Goal: Task Accomplishment & Management: Complete application form

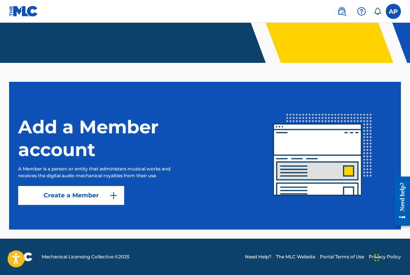
scroll to position [145, 0]
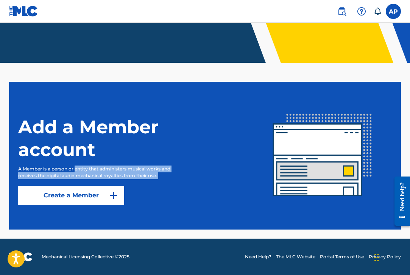
drag, startPoint x: 75, startPoint y: 167, endPoint x: 99, endPoint y: 179, distance: 27.4
click at [99, 179] on div "Add a Member account A Member is a person or entity that administers musical wo…" at bounding box center [135, 155] width 235 height 98
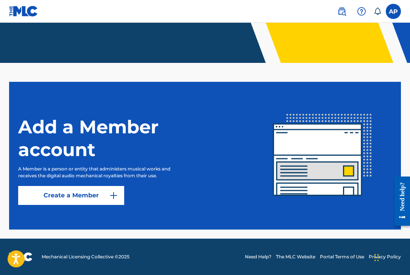
click at [98, 173] on p "A Member is a person or entity that administers musical works and receives the …" at bounding box center [101, 172] width 167 height 14
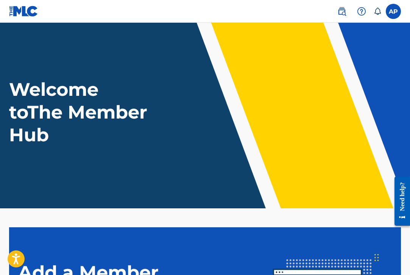
scroll to position [0, 0]
click at [395, 12] on label at bounding box center [393, 11] width 15 height 15
click at [393, 11] on input "AP [PERSON_NAME] [DOMAIN_NAME][EMAIL_ADDRESS][DOMAIN_NAME] Notification Prefere…" at bounding box center [393, 11] width 0 height 0
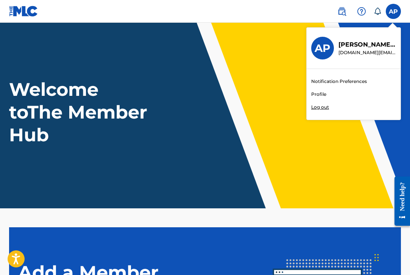
click at [314, 96] on link "Profile" at bounding box center [318, 94] width 15 height 7
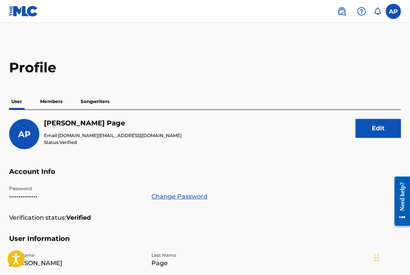
click at [50, 105] on p "Members" at bounding box center [51, 101] width 27 height 16
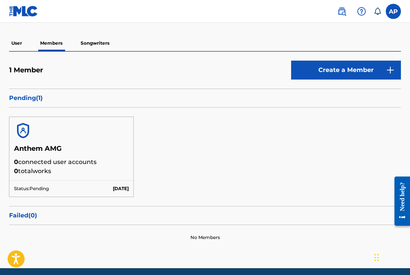
scroll to position [58, 0]
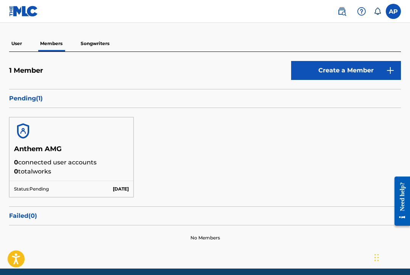
click at [34, 150] on h5 "Anthem AMG" at bounding box center [71, 151] width 115 height 13
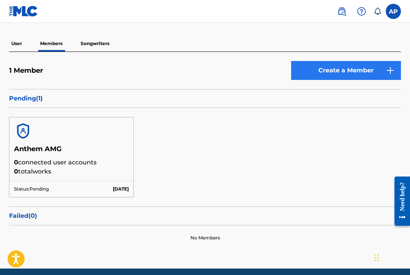
click at [370, 79] on link "Create a Member" at bounding box center [346, 70] width 110 height 19
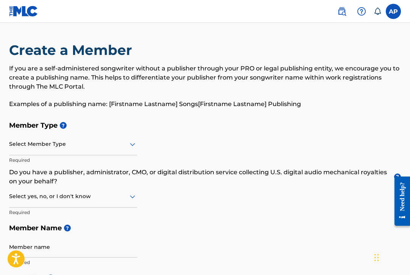
click at [50, 147] on div at bounding box center [73, 143] width 128 height 9
click at [188, 207] on div "Member Type ? Select Member Type Required Do you have a publisher, administrato…" at bounding box center [205, 193] width 392 height 153
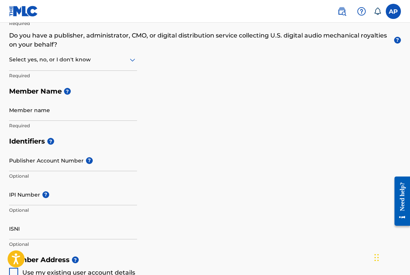
scroll to position [11, 0]
